Goal: Task Accomplishment & Management: Use online tool/utility

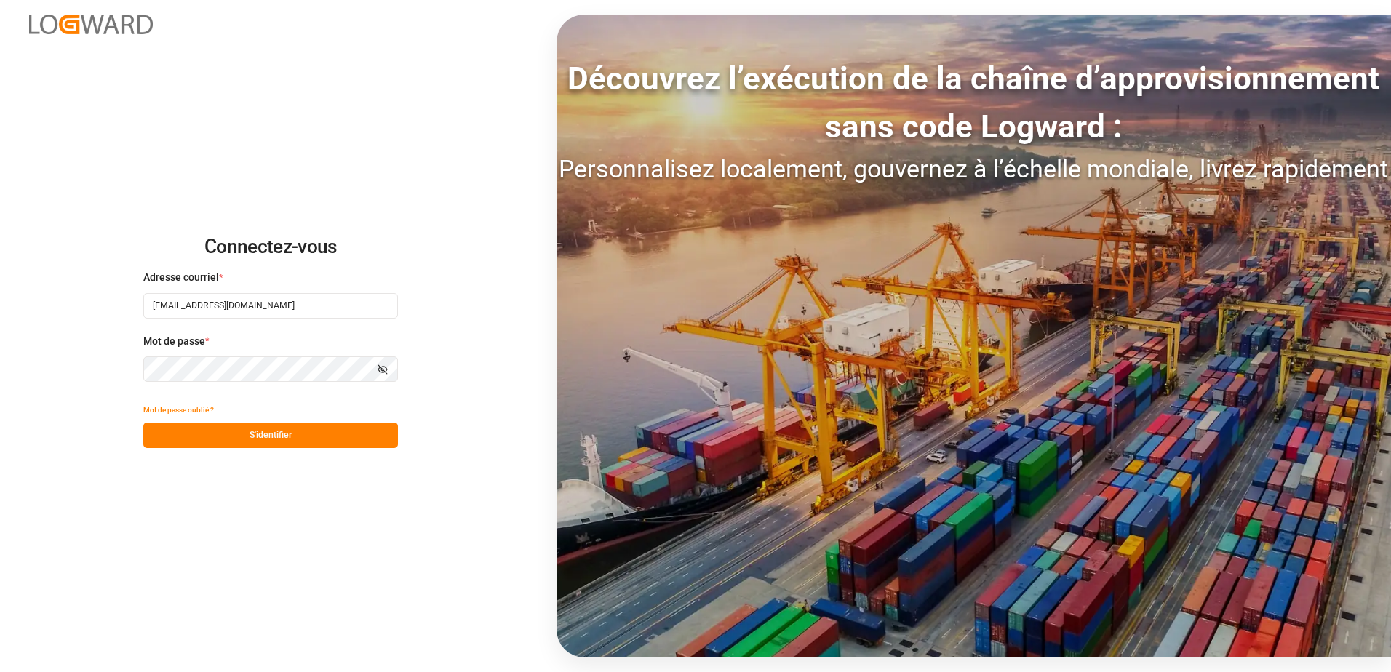
click at [187, 438] on button "S'identifier" at bounding box center [270, 435] width 255 height 25
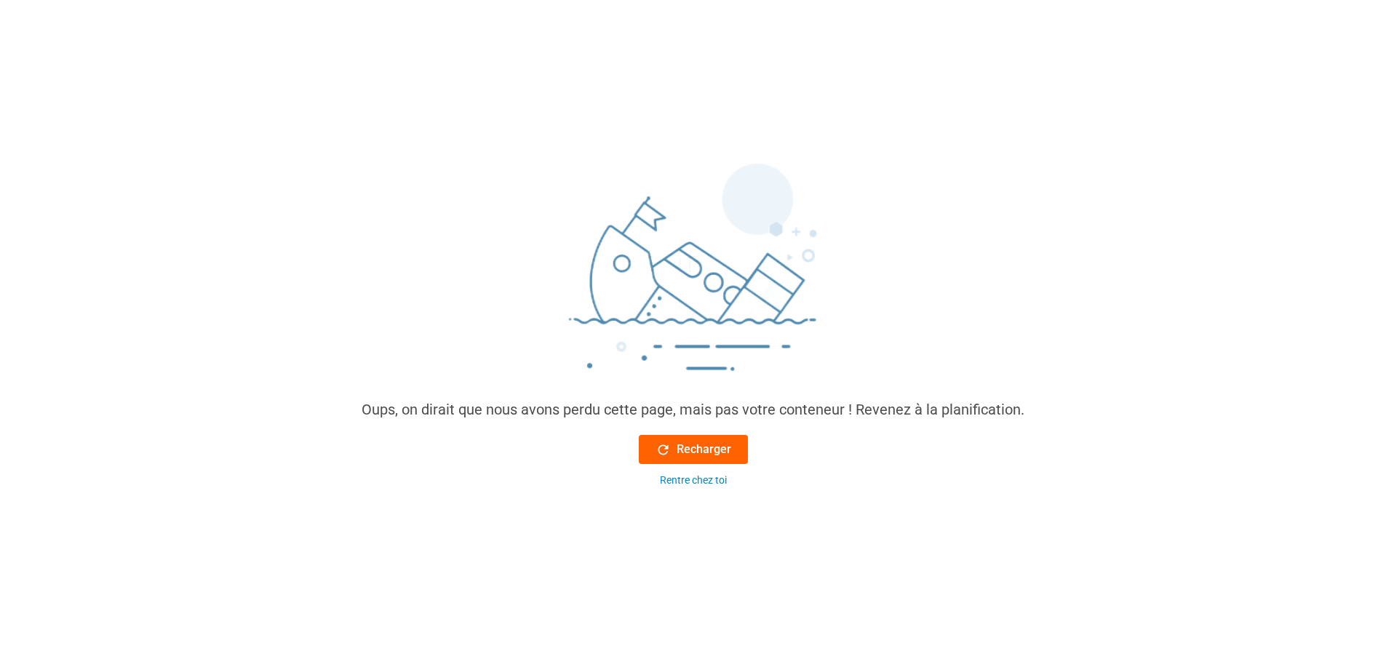
click at [718, 457] on font "Recharger" at bounding box center [704, 449] width 55 height 17
click at [695, 445] on font "Recharger" at bounding box center [704, 449] width 55 height 17
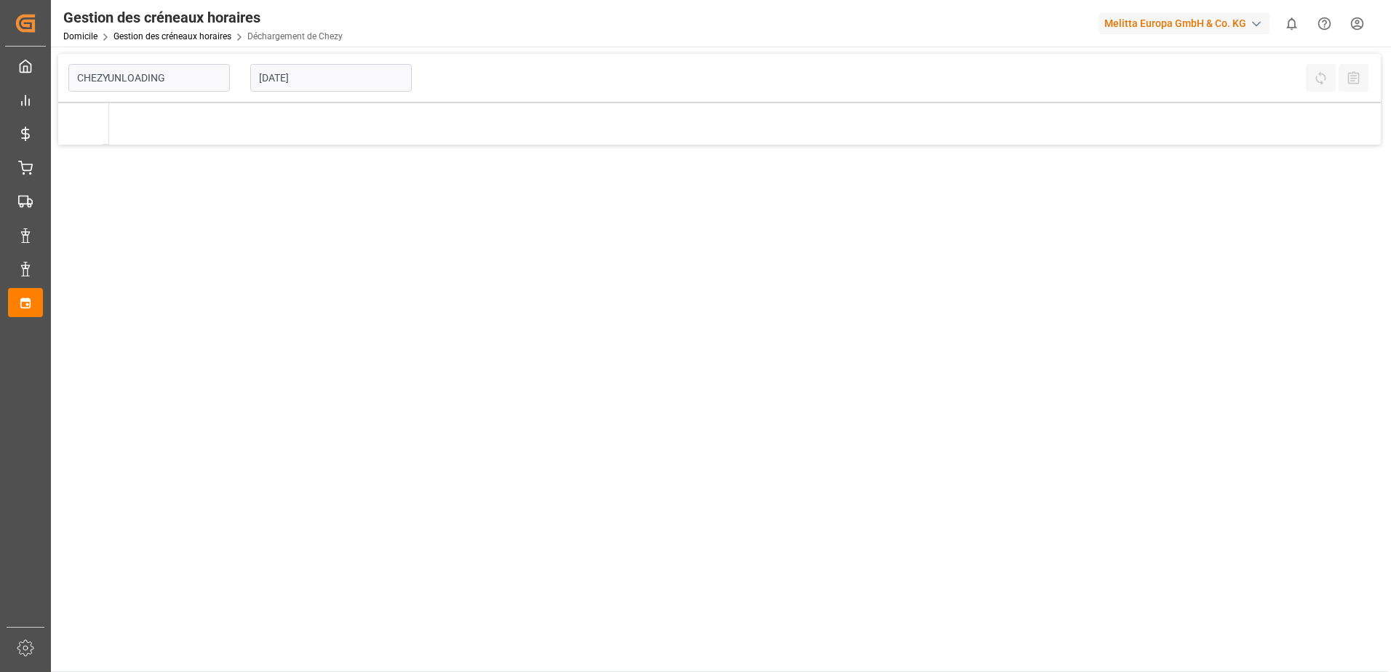
type input "Chezy Unloading"
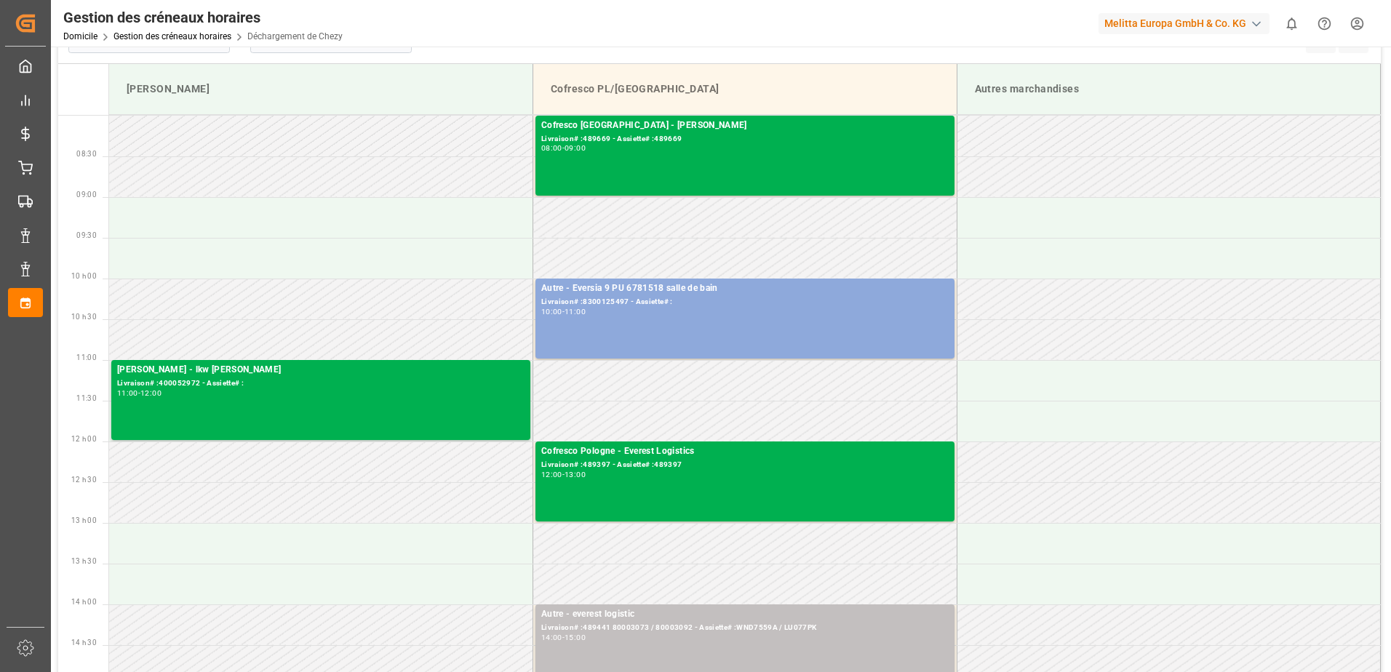
scroll to position [73, 0]
